Goal: Communication & Community: Answer question/provide support

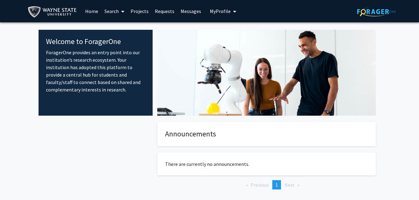
click at [166, 11] on link "Requests" at bounding box center [165, 11] width 26 height 22
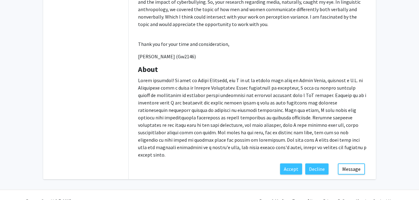
scroll to position [244, 0]
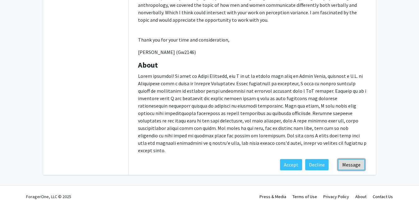
click at [351, 159] on button "Message" at bounding box center [351, 164] width 27 height 11
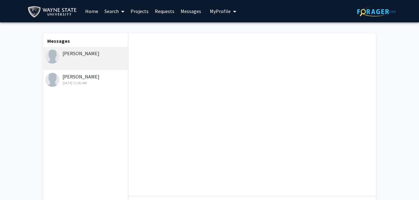
scroll to position [83, 0]
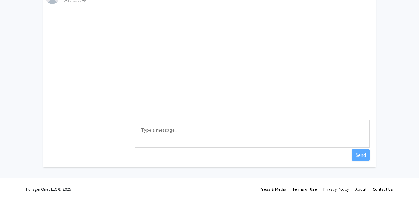
click at [246, 132] on textarea "Type a message" at bounding box center [252, 134] width 235 height 28
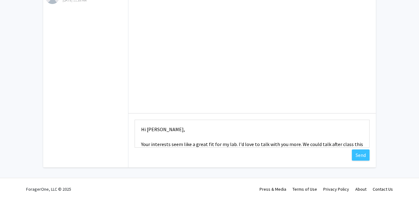
scroll to position [8, 0]
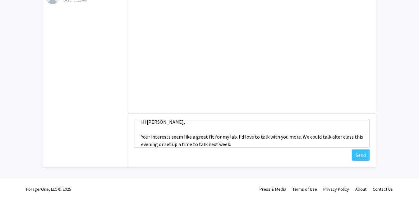
click at [250, 163] on div "Type a message Hi [PERSON_NAME], Your interests seem like a great fit for my la…" at bounding box center [251, 58] width 247 height 217
click at [171, 138] on textarea "Hi [PERSON_NAME], Your interests seem like a great fit for my lab. I'd love to …" at bounding box center [252, 134] width 235 height 28
click at [314, 139] on textarea "Hi [PERSON_NAME], Your interests and skills seem like a great fit for my lab. I…" at bounding box center [252, 134] width 235 height 28
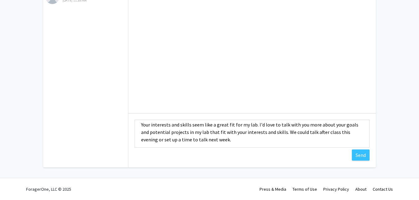
scroll to position [22, 0]
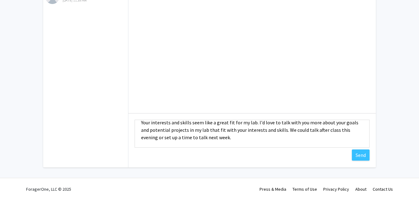
click at [263, 138] on textarea "Hi [PERSON_NAME], Your interests and skills seem like a great fit for my lab. I…" at bounding box center [252, 134] width 235 height 28
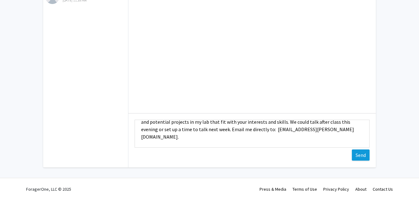
type textarea "Hi [PERSON_NAME], Your interests and skills seem like a great fit for my lab. I…"
click at [355, 154] on button "Send" at bounding box center [361, 155] width 18 height 11
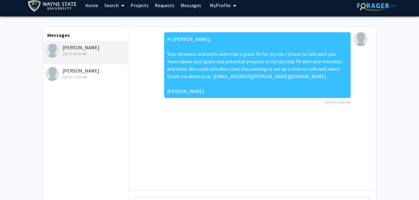
scroll to position [0, 0]
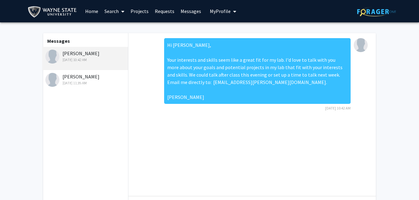
click at [89, 82] on div "[DATE] 11:35 AM" at bounding box center [85, 83] width 81 height 6
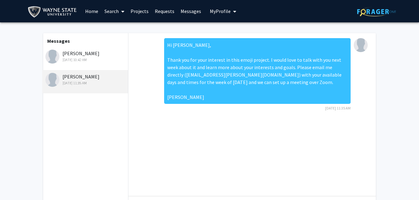
click at [86, 56] on div "[PERSON_NAME] [DATE] 10:42 AM" at bounding box center [85, 56] width 81 height 13
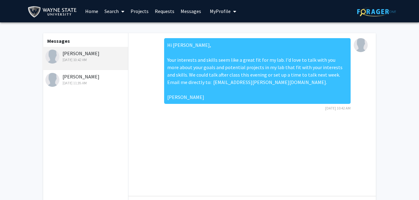
click at [158, 12] on link "Requests" at bounding box center [165, 11] width 26 height 22
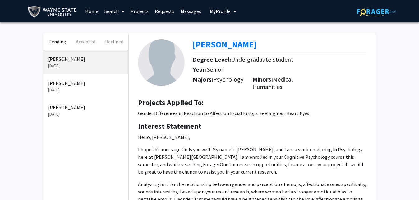
click at [67, 80] on p "[PERSON_NAME]" at bounding box center [85, 83] width 75 height 7
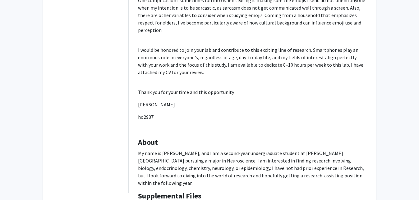
scroll to position [355, 0]
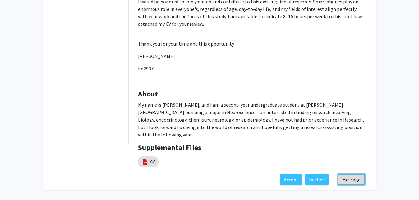
click at [344, 174] on button "Message" at bounding box center [351, 179] width 27 height 11
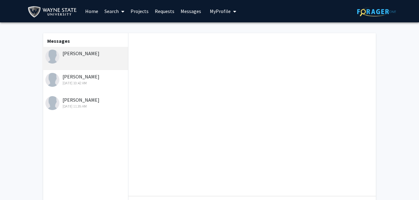
scroll to position [83, 0]
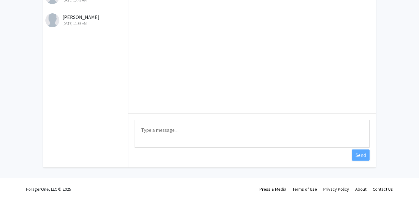
click at [237, 133] on textarea "Type a message" at bounding box center [252, 134] width 235 height 28
type textarea "N"
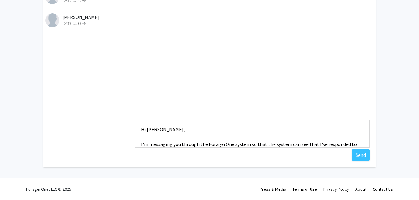
scroll to position [8, 0]
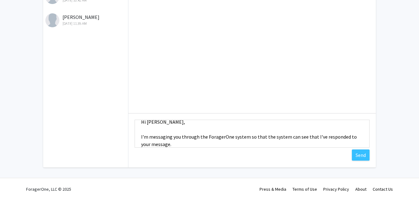
click at [140, 133] on textarea "Hi [PERSON_NAME], I'm messaging you through the ForagerOne system so that the s…" at bounding box center [252, 134] width 235 height 28
click at [173, 144] on textarea "Hi [PERSON_NAME], I'm messaging you through the ForagerOne system so that the s…" at bounding box center [252, 134] width 235 height 28
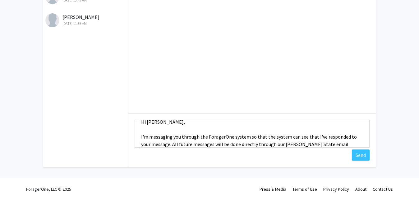
click at [141, 135] on textarea "Hi [PERSON_NAME], I'm messaging you through the ForagerOne system so that the s…" at bounding box center [252, 134] width 235 height 28
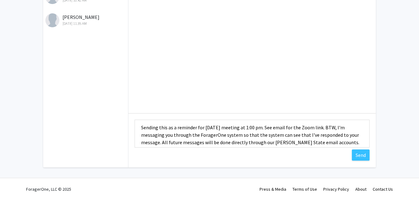
scroll to position [22, 0]
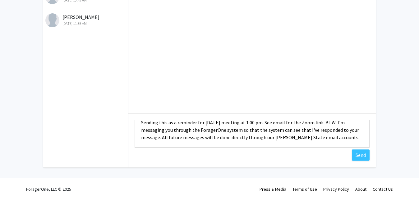
click at [332, 137] on textarea "Hi [PERSON_NAME], Sending this as a reminder for [DATE] meeting at 1:00 pm. See…" at bounding box center [252, 134] width 235 height 28
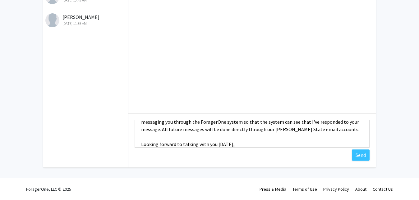
scroll to position [38, 0]
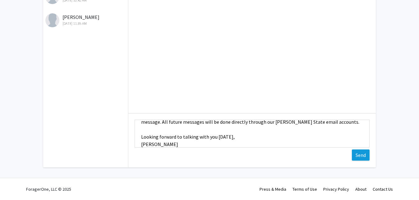
type textarea "Hi [PERSON_NAME], Sending this as a reminder for [DATE] meeting at 1:00 pm. See…"
click at [358, 156] on button "Send" at bounding box center [361, 155] width 18 height 11
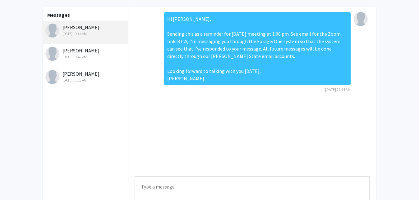
scroll to position [0, 0]
